Goal: Navigation & Orientation: Find specific page/section

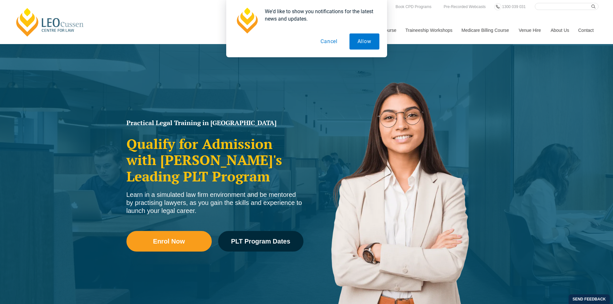
click at [333, 40] on button "Cancel" at bounding box center [329, 41] width 33 height 16
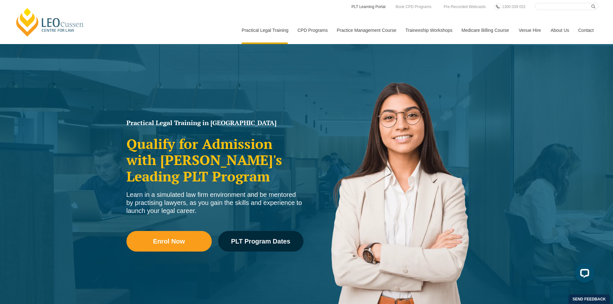
click at [371, 5] on link "PLT Learning Portal" at bounding box center [368, 6] width 35 height 7
